Goal: Register for event/course

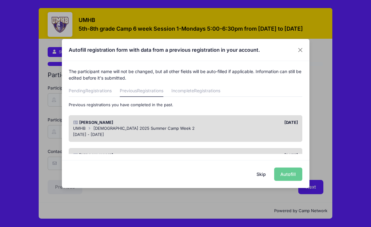
click at [151, 132] on div "[DATE] - [DATE]" at bounding box center [185, 135] width 225 height 6
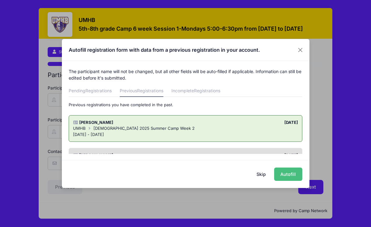
click at [289, 172] on button "Autofill" at bounding box center [288, 174] width 28 height 13
type input "[PERSON_NAME][EMAIL_ADDRESS][DOMAIN_NAME]"
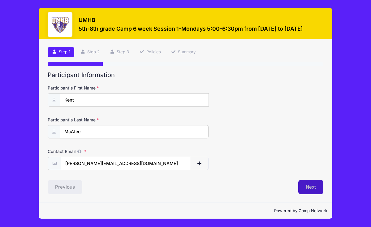
click at [314, 189] on button "Next" at bounding box center [311, 187] width 25 height 14
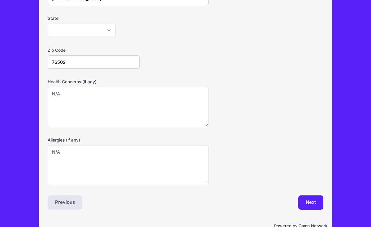
scroll to position [180, 0]
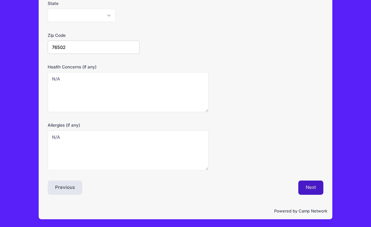
click at [310, 189] on button "Next" at bounding box center [311, 188] width 25 height 14
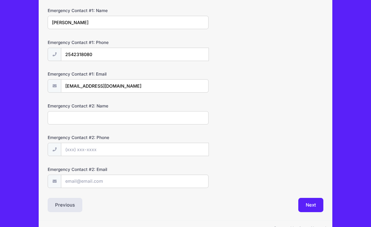
scroll to position [190, 0]
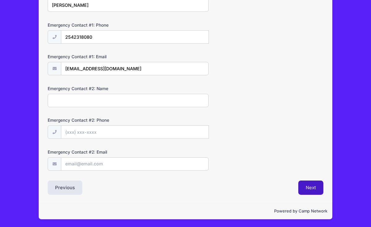
click at [307, 189] on button "Next" at bounding box center [311, 188] width 25 height 14
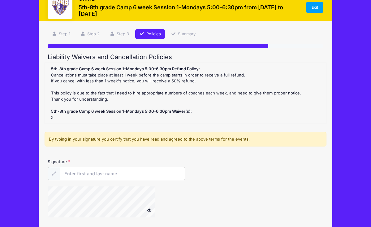
scroll to position [18, 0]
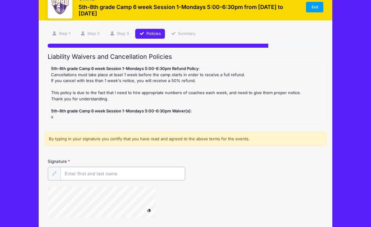
click at [129, 170] on input "Signature" at bounding box center [122, 173] width 125 height 13
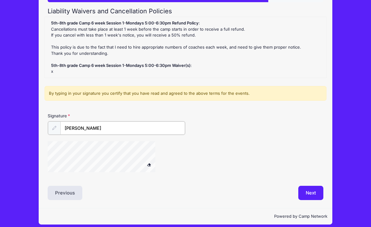
scroll to position [69, 0]
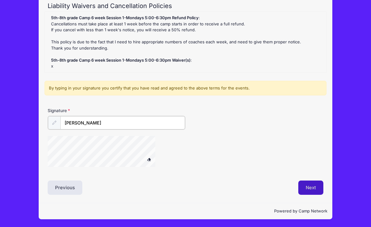
type input "[PERSON_NAME]"
click at [305, 186] on button "Next" at bounding box center [311, 188] width 25 height 14
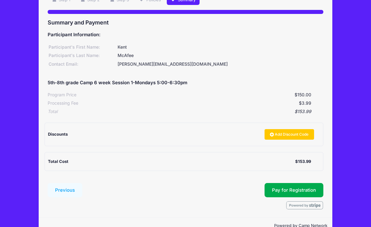
scroll to position [67, 0]
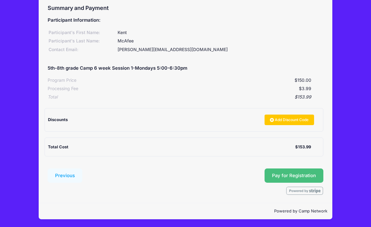
click at [291, 177] on span "Pay for Registration" at bounding box center [294, 176] width 44 height 6
